Goal: Find specific page/section: Find specific page/section

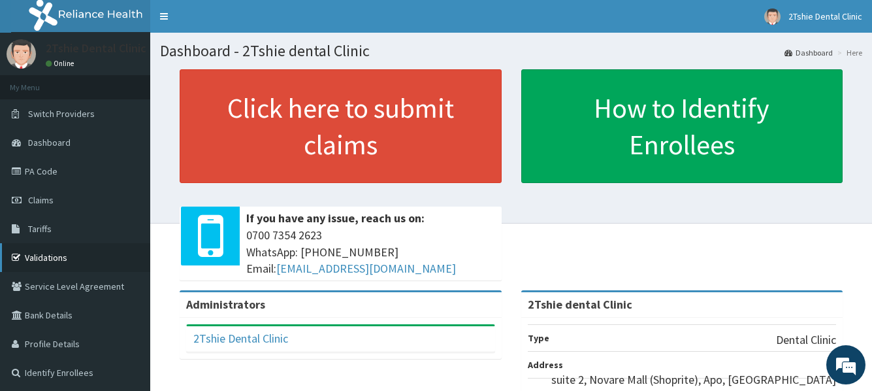
click at [57, 261] on link "Validations" at bounding box center [75, 257] width 150 height 29
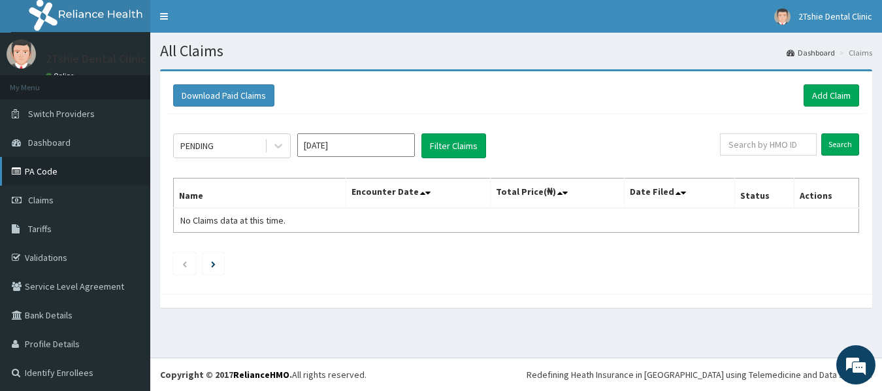
click at [48, 173] on link "PA Code" at bounding box center [75, 171] width 150 height 29
